Goal: Transaction & Acquisition: Purchase product/service

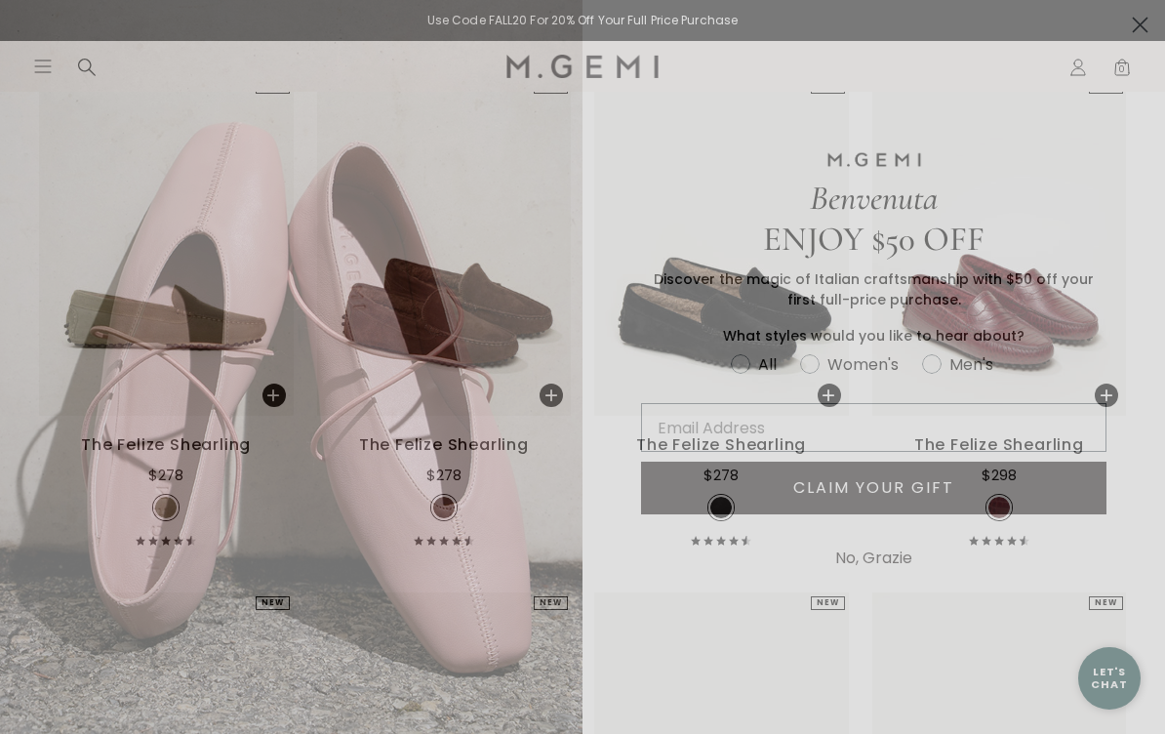
scroll to position [308, 0]
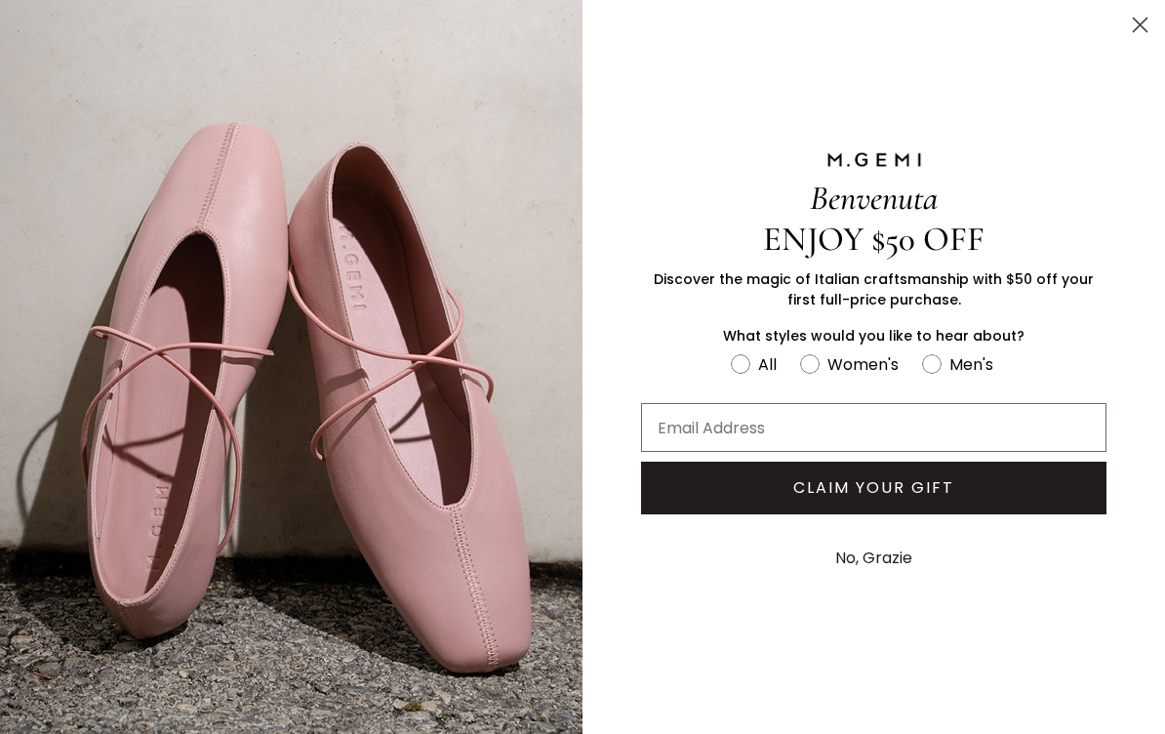
click at [1136, 10] on circle "Close dialog" at bounding box center [1140, 25] width 32 height 32
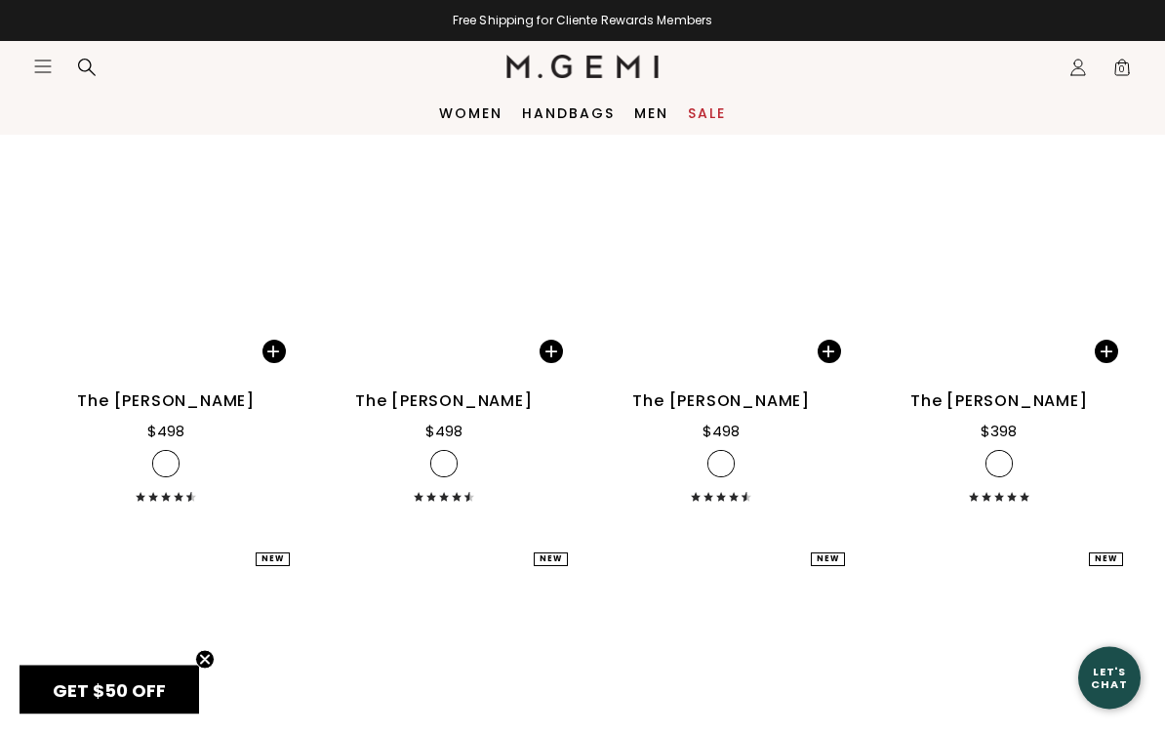
scroll to position [5480, 0]
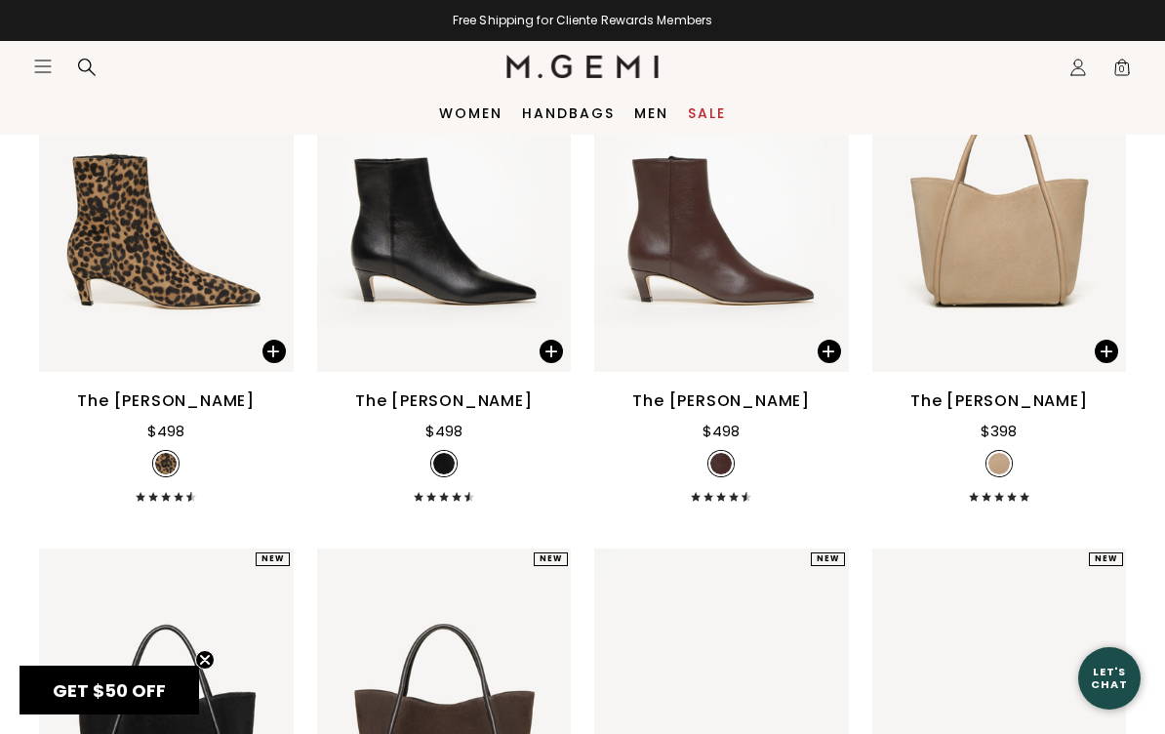
click at [734, 443] on div "$498" at bounding box center [721, 431] width 37 height 23
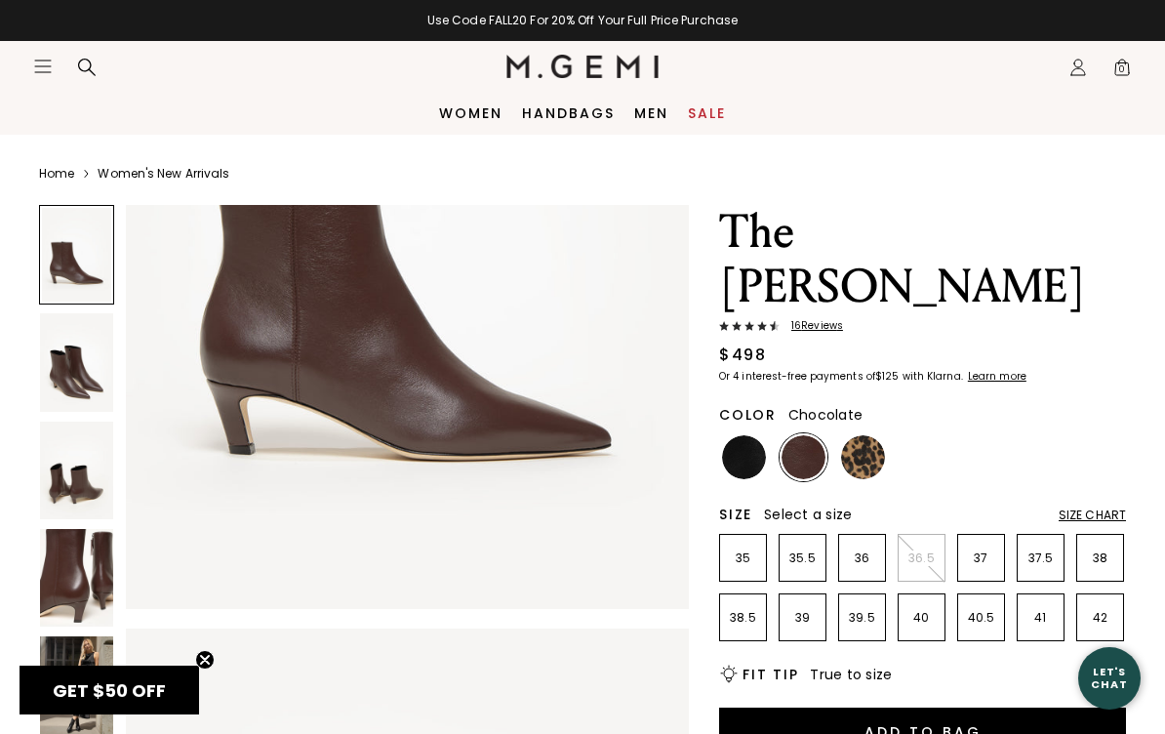
scroll to position [347, 0]
click at [813, 320] on span "16 Review s" at bounding box center [811, 326] width 63 height 12
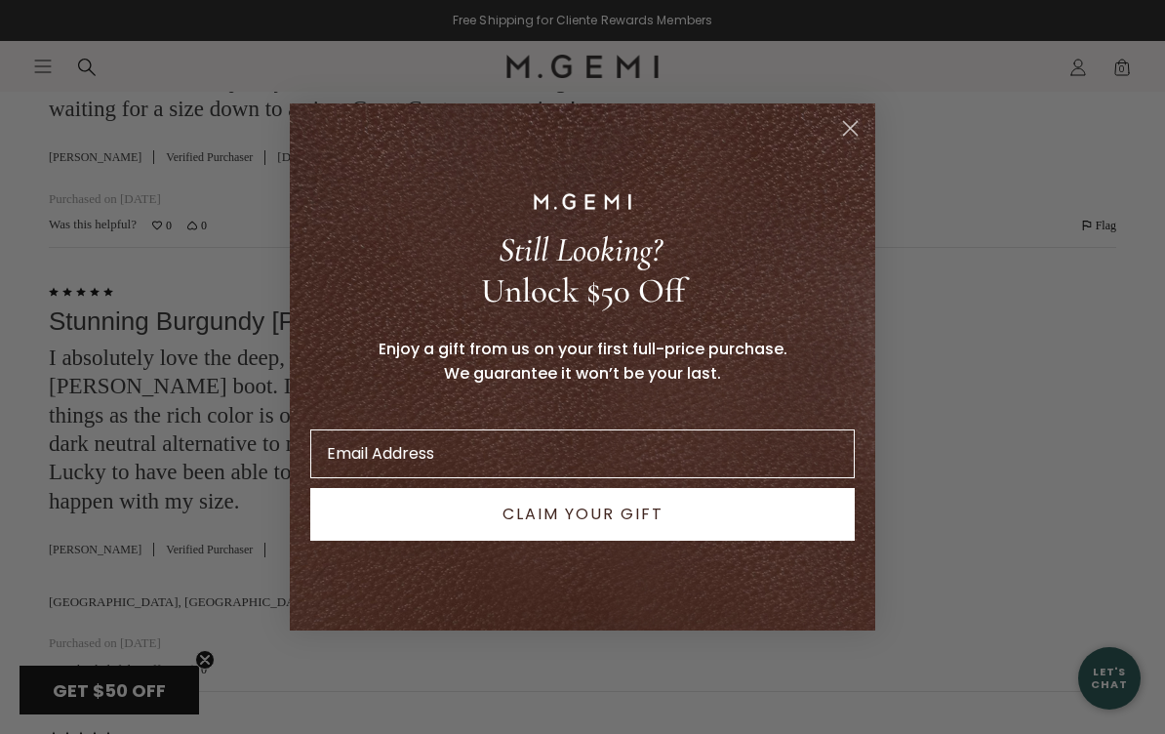
scroll to position [3429, 0]
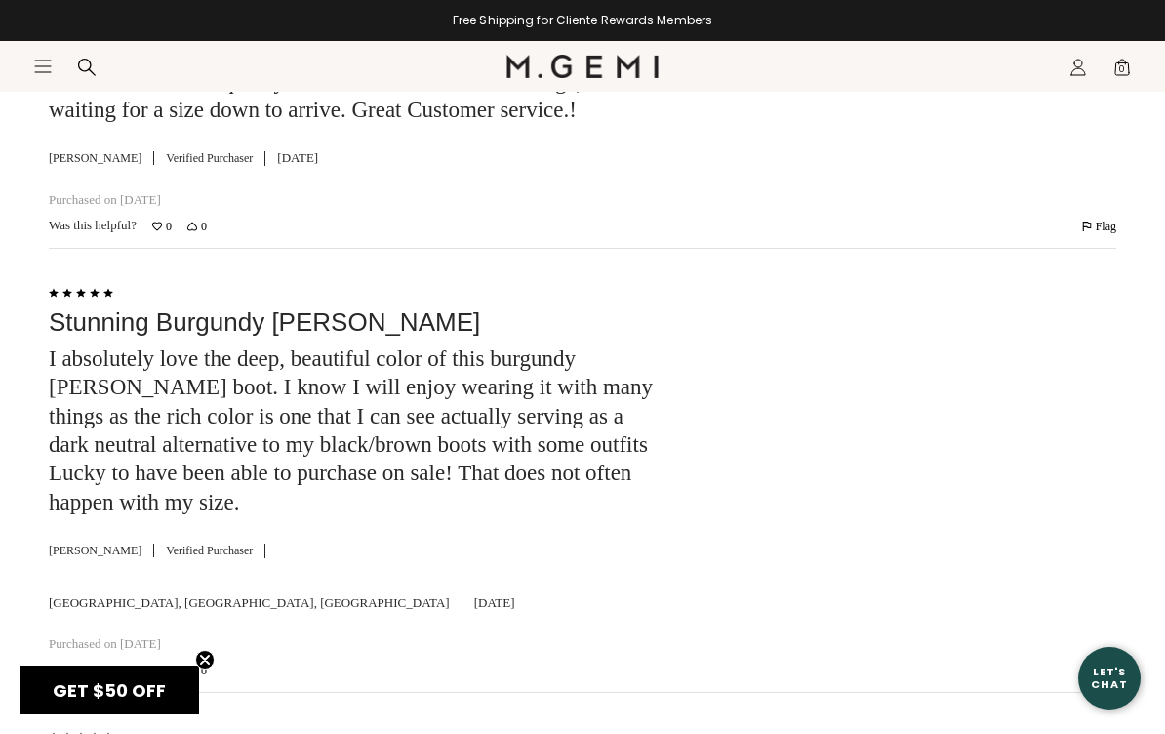
click at [955, 397] on div "Close dialog Still Looking? Unlock $50 Off Enjoy a gift from us on your first f…" at bounding box center [582, 367] width 1165 height 734
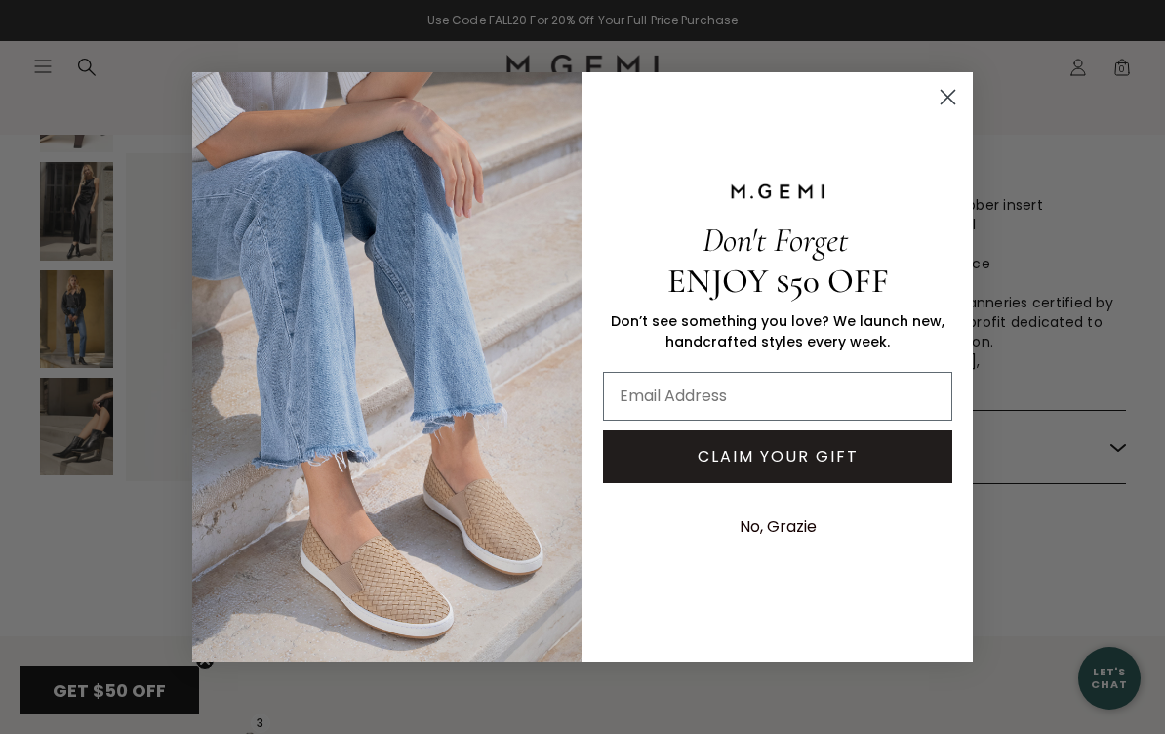
scroll to position [936, 0]
click at [944, 98] on circle "Close dialog" at bounding box center [948, 97] width 32 height 32
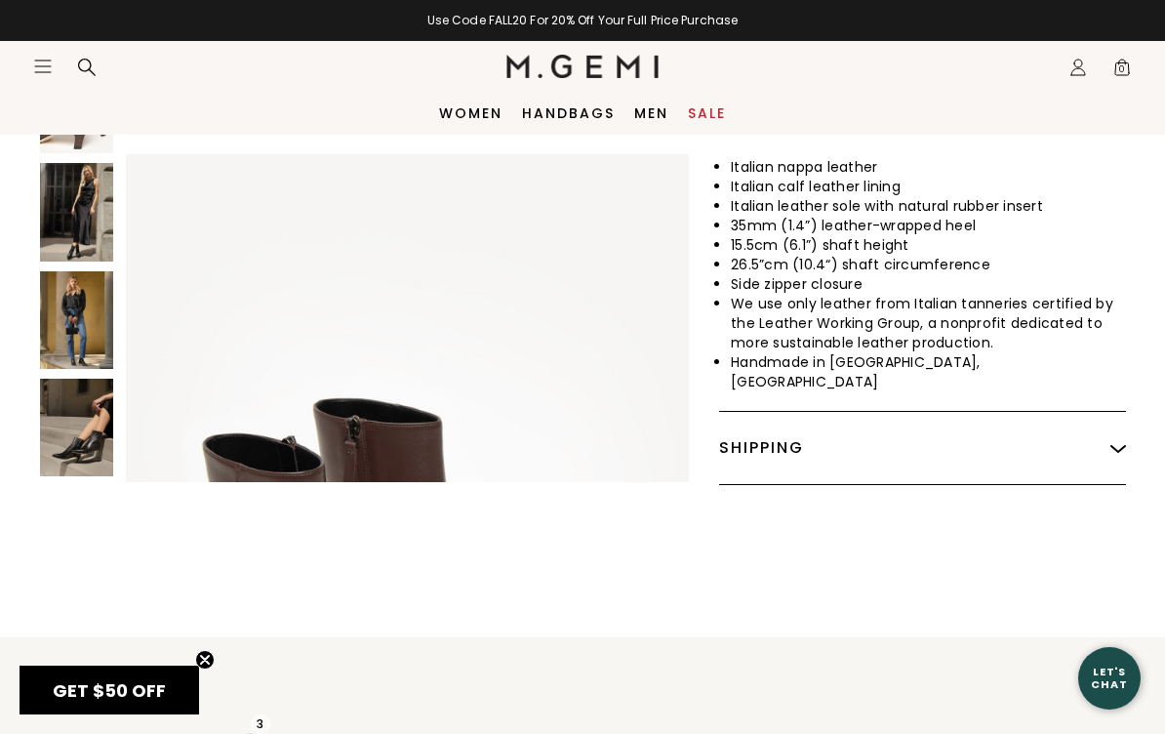
click at [87, 379] on img at bounding box center [76, 428] width 73 height 98
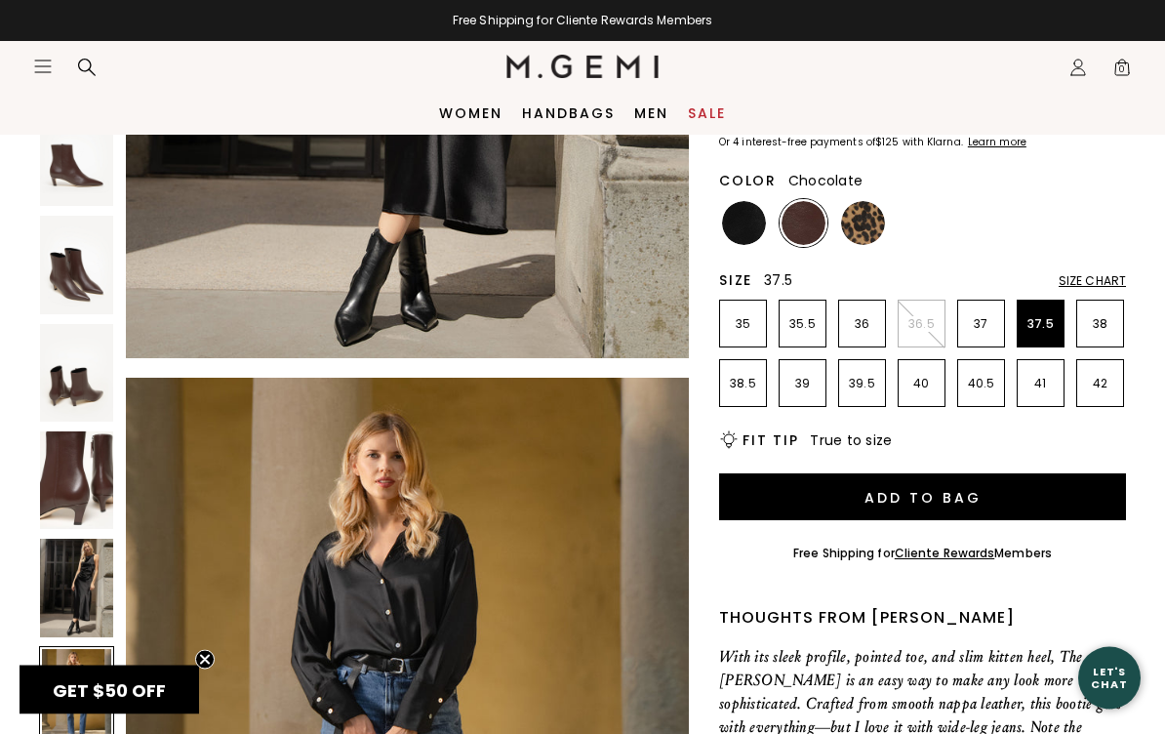
scroll to position [234, 0]
click at [1033, 316] on p "37.5" at bounding box center [1041, 324] width 46 height 16
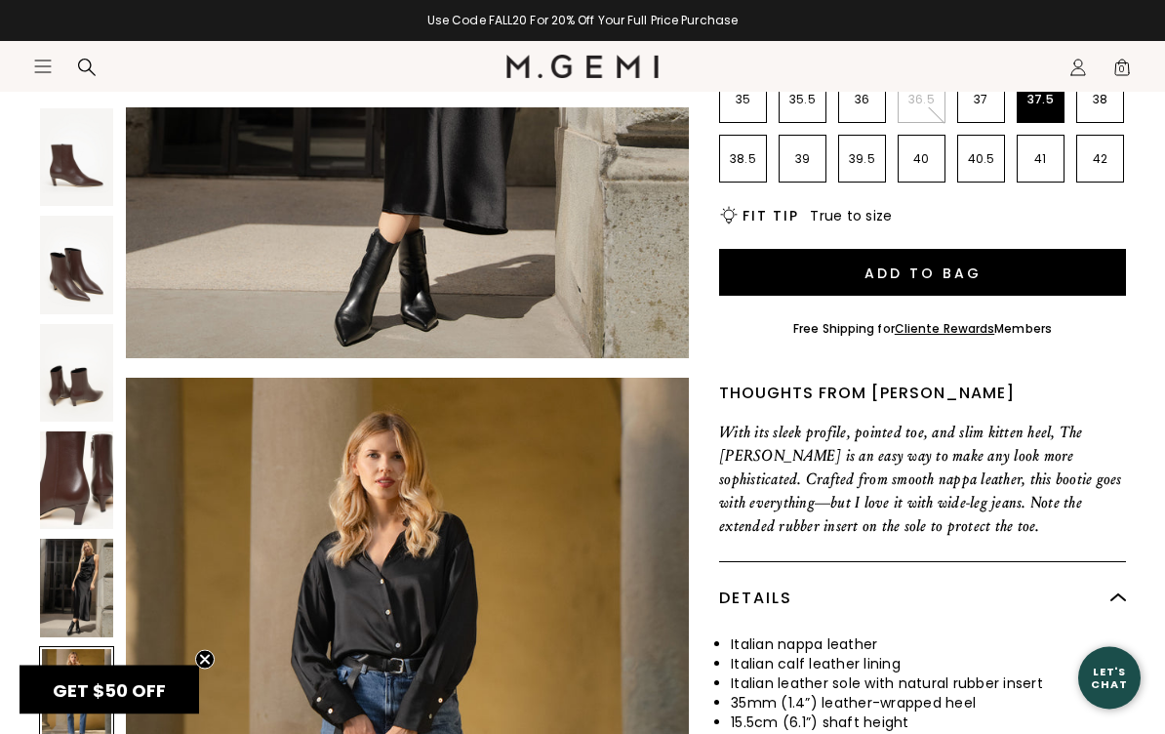
scroll to position [460, 0]
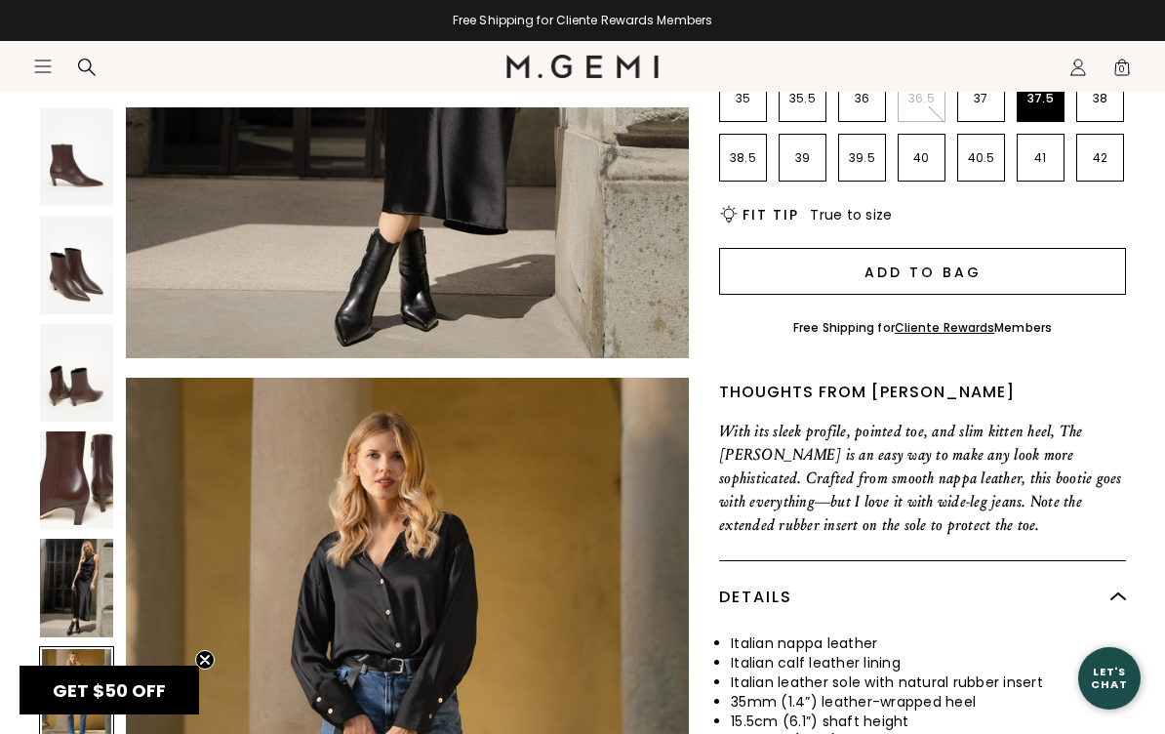
click at [924, 248] on button "Add to Bag" at bounding box center [922, 271] width 407 height 47
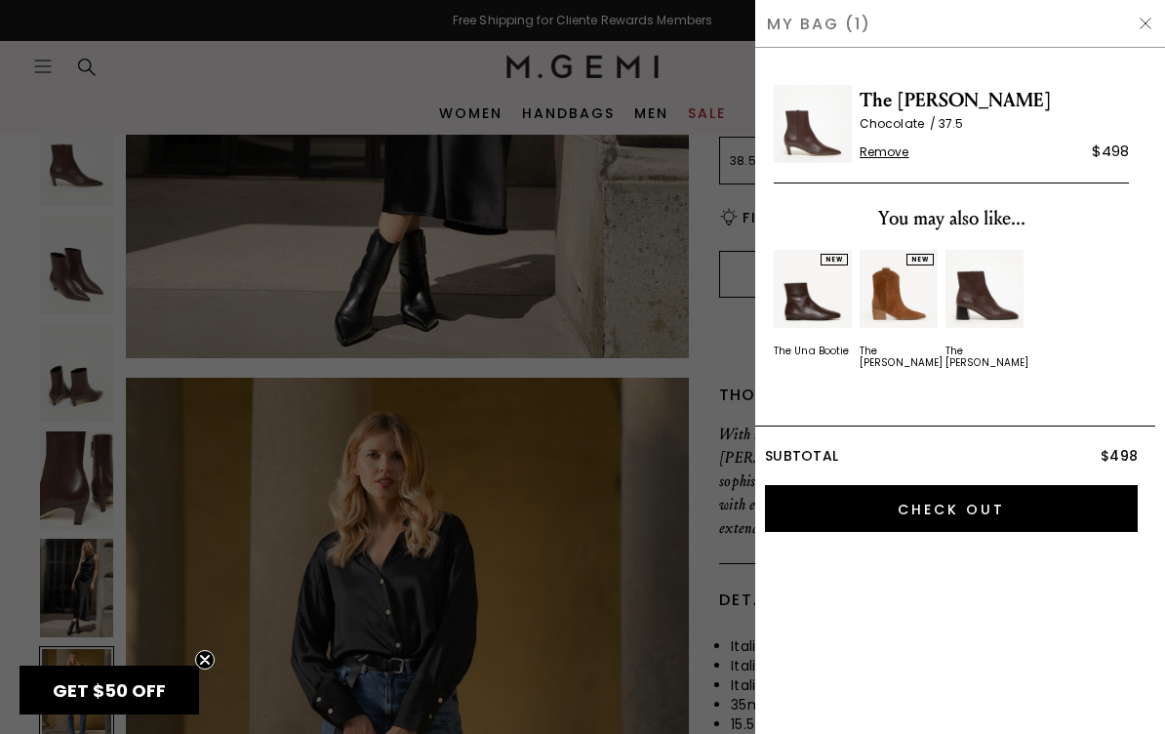
scroll to position [0, 0]
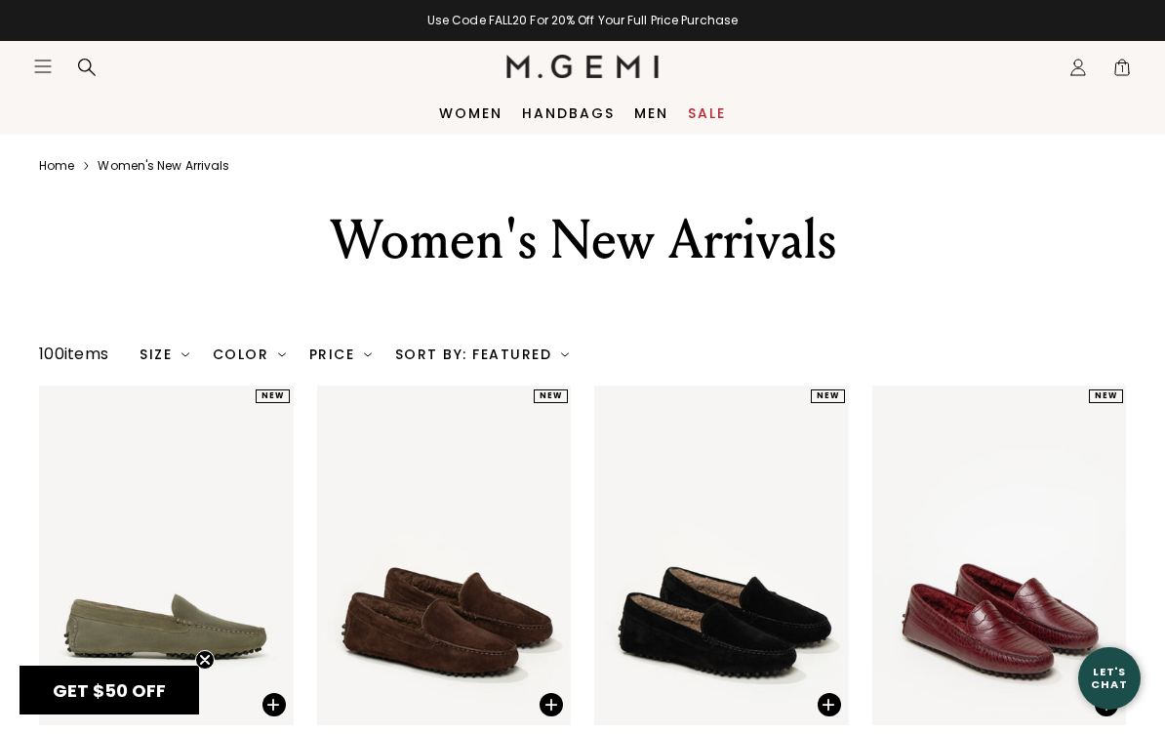
click at [1123, 62] on span "1" at bounding box center [1122, 71] width 20 height 20
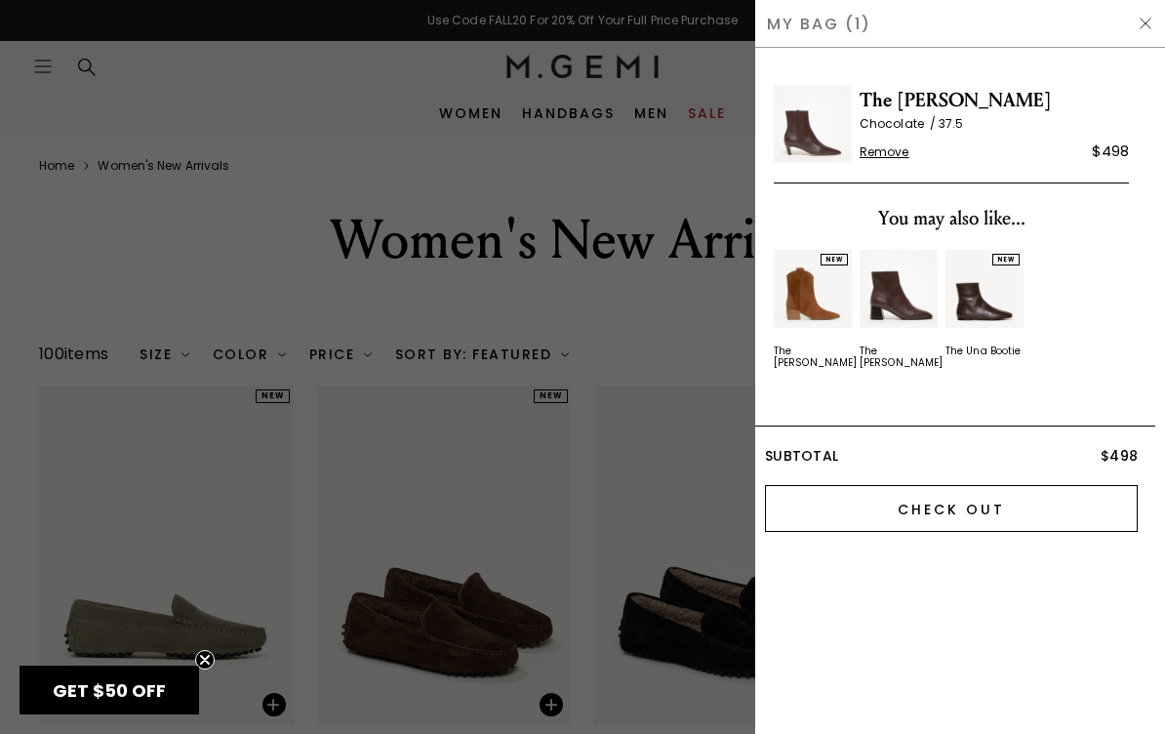
click at [944, 503] on input "Check Out" at bounding box center [951, 508] width 373 height 47
